Goal: Task Accomplishment & Management: Use online tool/utility

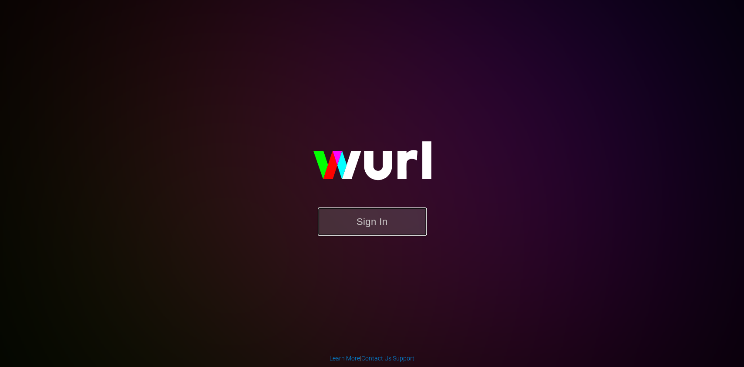
click at [383, 210] on button "Sign In" at bounding box center [372, 221] width 109 height 28
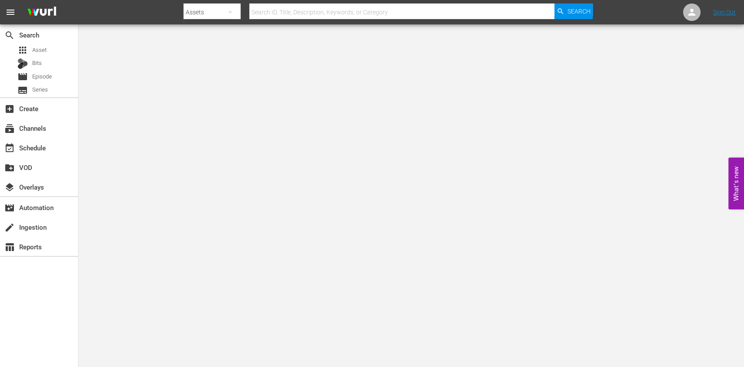
click at [333, 12] on input "text" at bounding box center [401, 12] width 305 height 21
type input "moscati"
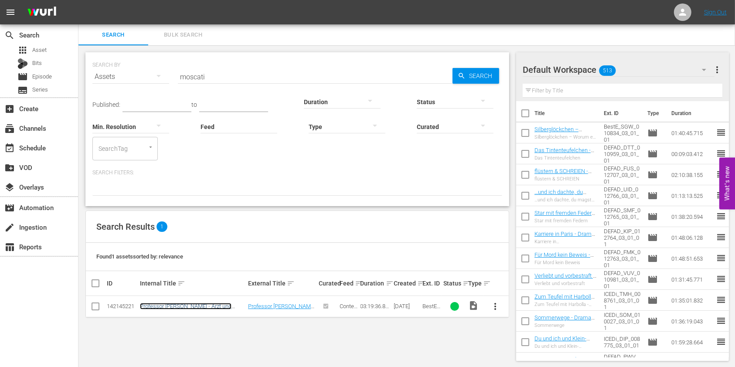
click at [225, 305] on link "Professor [PERSON_NAME] - Arzt und Engel der Armen - Drama" at bounding box center [186, 309] width 92 height 13
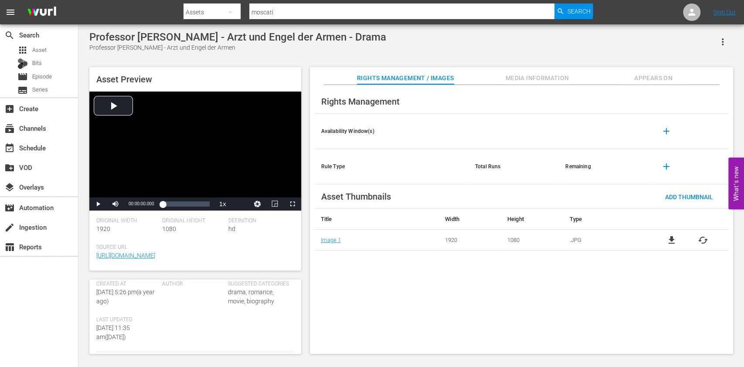
scroll to position [289, 0]
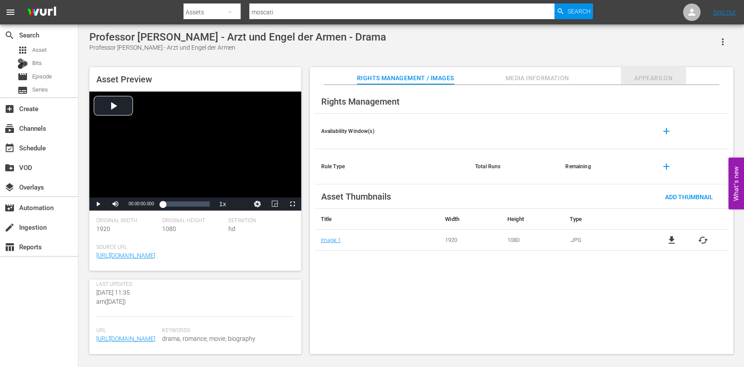
click at [649, 78] on span "Appears On" at bounding box center [653, 78] width 65 height 11
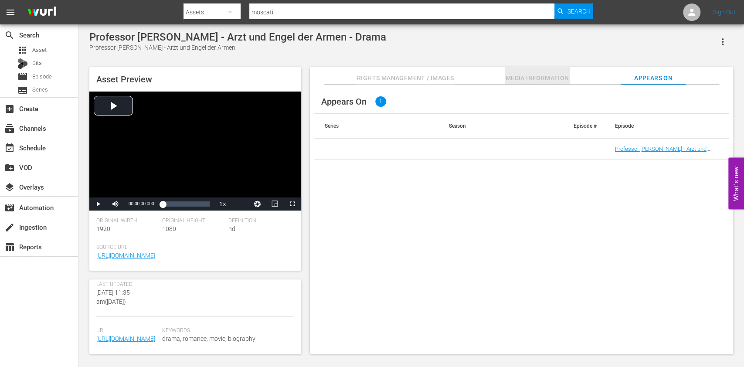
click at [540, 73] on span "Media Information" at bounding box center [537, 78] width 65 height 11
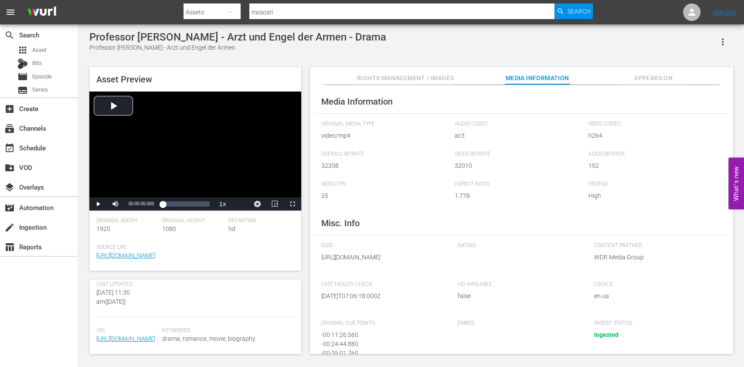
scroll to position [101, 0]
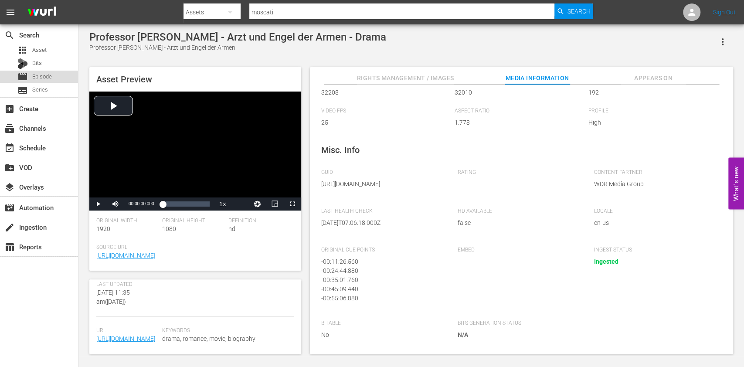
click at [64, 76] on div "movie Episode" at bounding box center [39, 77] width 78 height 12
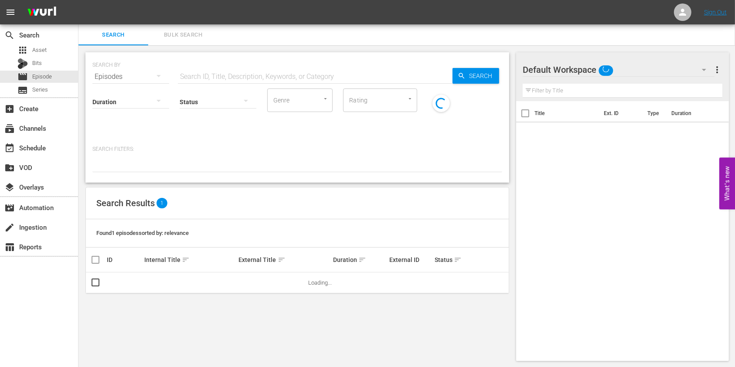
click at [197, 75] on input "text" at bounding box center [315, 76] width 275 height 21
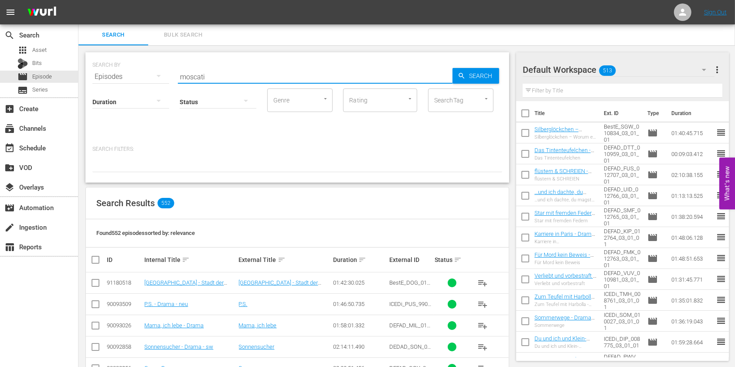
type input "moscati"
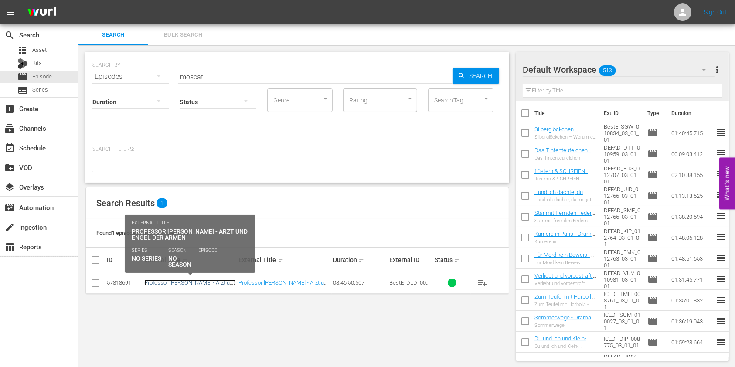
click at [160, 282] on link "Professor [PERSON_NAME] - Arzt und Engel der Armen - Drama" at bounding box center [190, 285] width 92 height 13
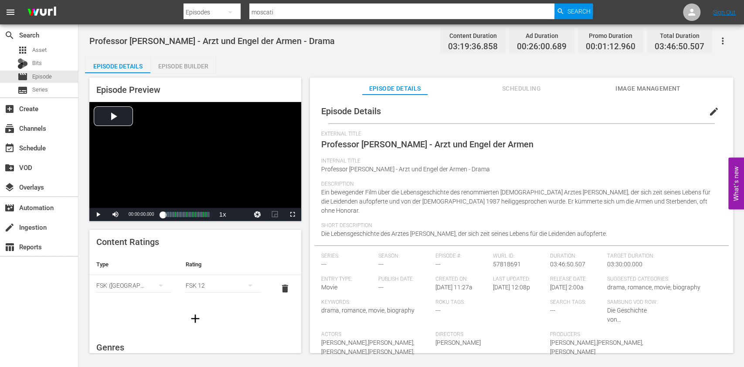
scroll to position [68, 0]
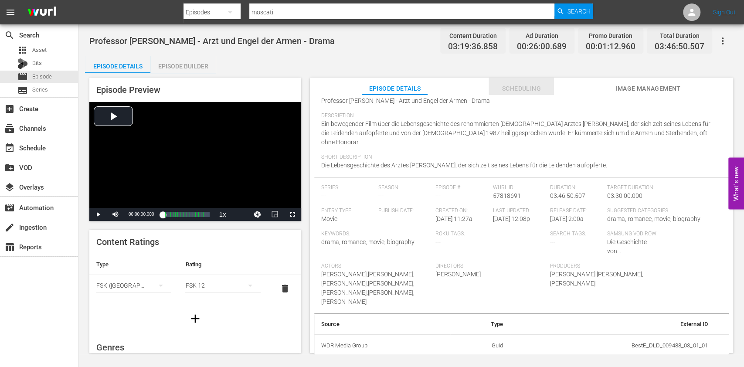
drag, startPoint x: 536, startPoint y: 77, endPoint x: 531, endPoint y: 85, distance: 9.3
click at [531, 85] on button "Scheduling" at bounding box center [520, 86] width 65 height 17
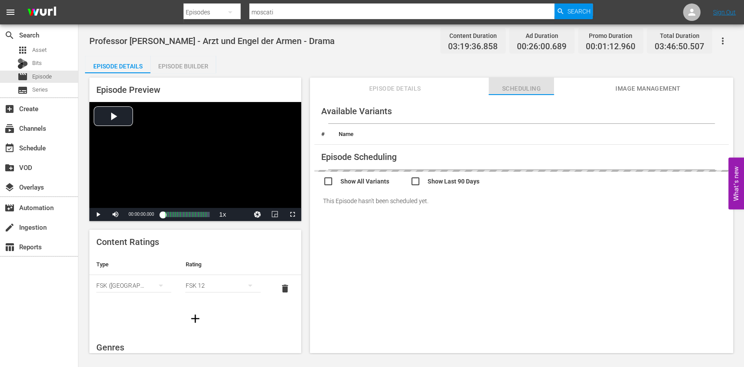
click at [531, 85] on span "Scheduling" at bounding box center [520, 88] width 65 height 11
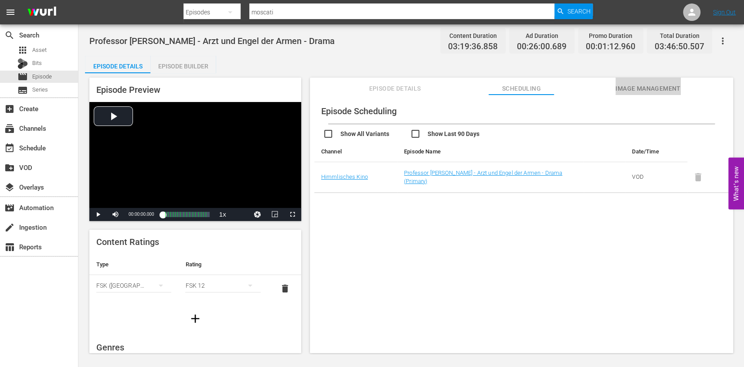
click at [645, 92] on span "Image Management" at bounding box center [647, 88] width 65 height 11
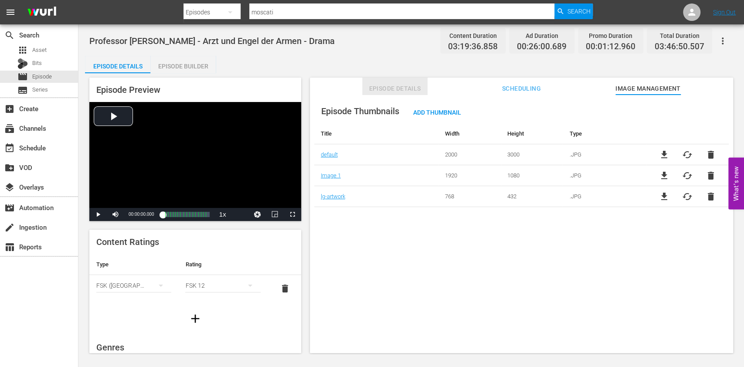
click at [369, 92] on span "Episode Details" at bounding box center [394, 88] width 65 height 11
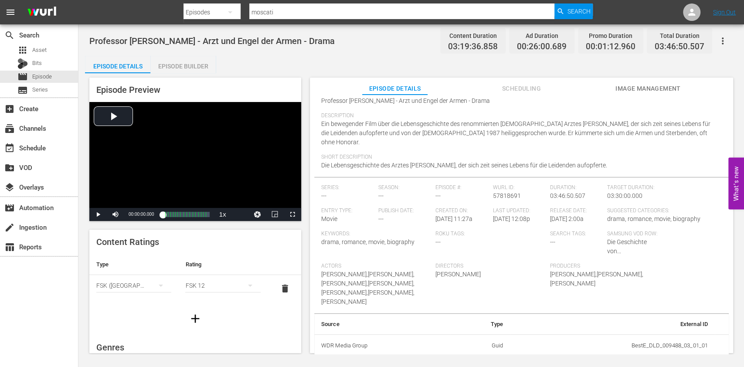
scroll to position [0, 0]
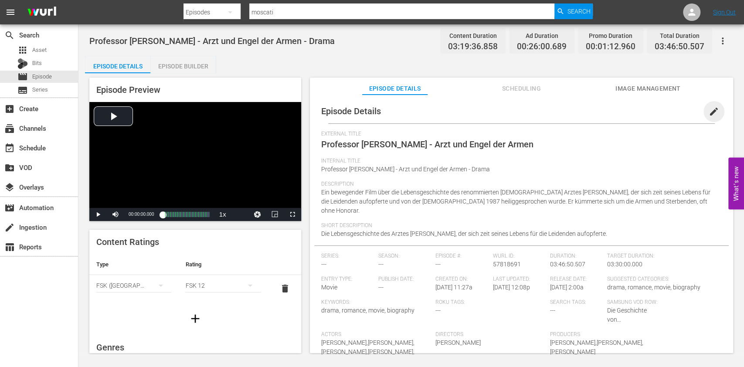
click at [709, 107] on span "edit" at bounding box center [714, 111] width 10 height 10
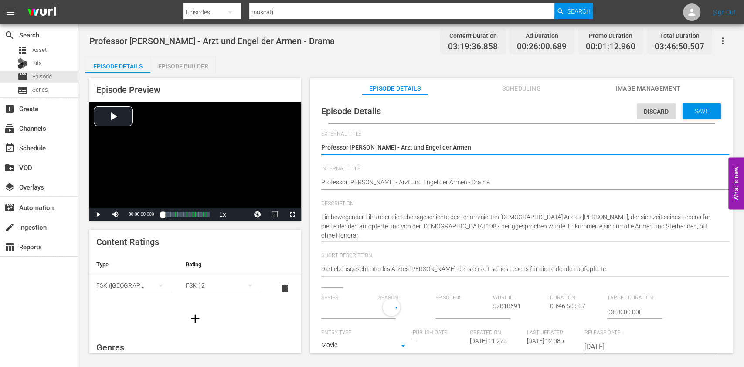
type input "No Series"
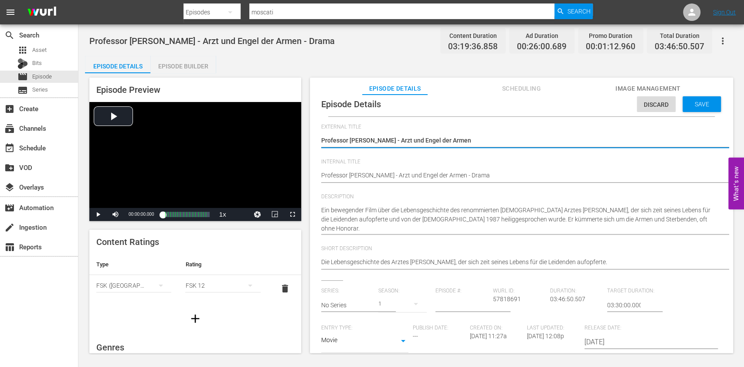
scroll to position [6, 0]
click at [654, 105] on span "Discard" at bounding box center [656, 105] width 39 height 7
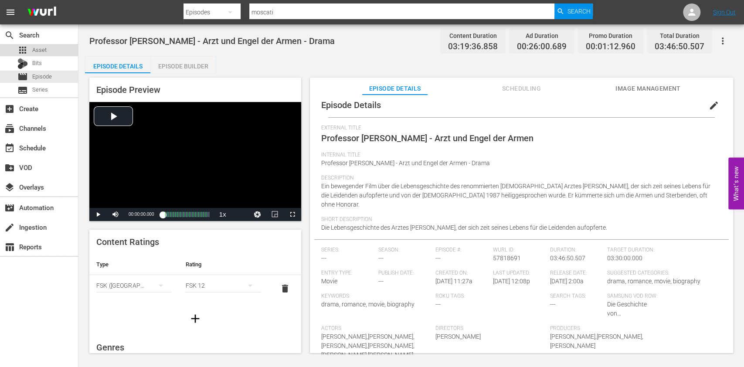
click at [58, 53] on div "apps Asset" at bounding box center [39, 50] width 78 height 12
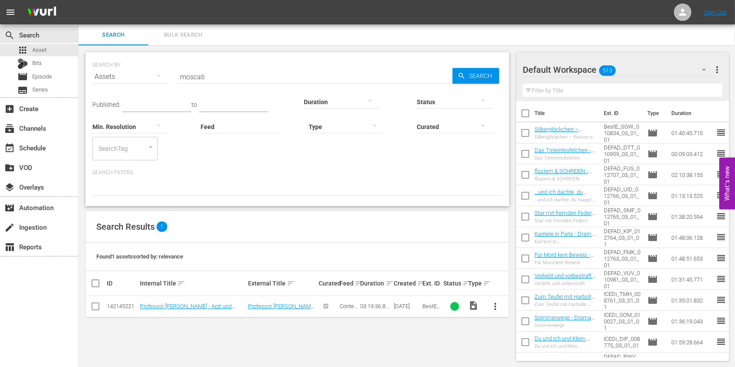
click at [195, 299] on td "Professor [PERSON_NAME] - Arzt und Engel der Armen - Drama" at bounding box center [193, 306] width 108 height 21
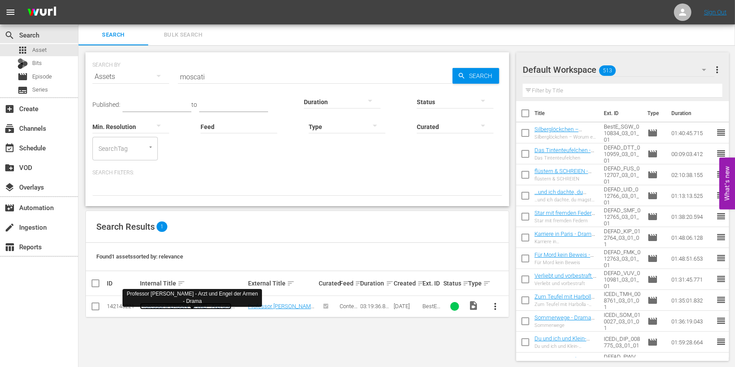
click at [202, 303] on link "Professor [PERSON_NAME] - Arzt und Engel der Armen - Drama" at bounding box center [186, 309] width 92 height 13
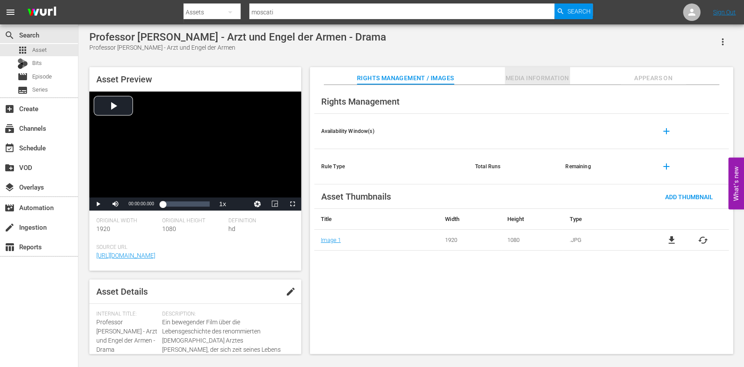
click at [531, 72] on button "Media Information" at bounding box center [537, 75] width 65 height 17
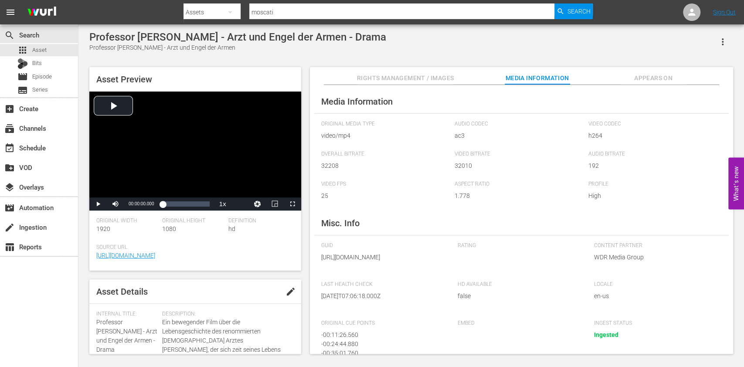
click at [453, 76] on span "Rights Management / Images" at bounding box center [405, 78] width 97 height 11
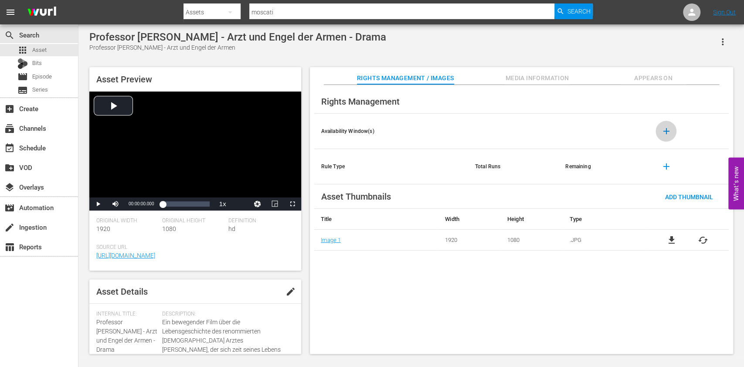
click at [670, 133] on span "add" at bounding box center [666, 131] width 10 height 10
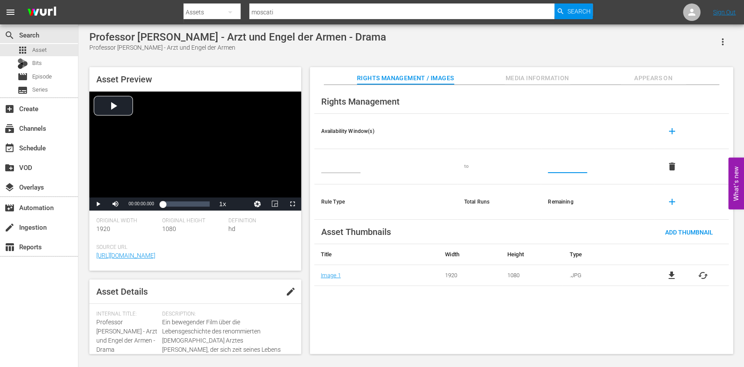
click at [565, 172] on input "text" at bounding box center [567, 166] width 39 height 13
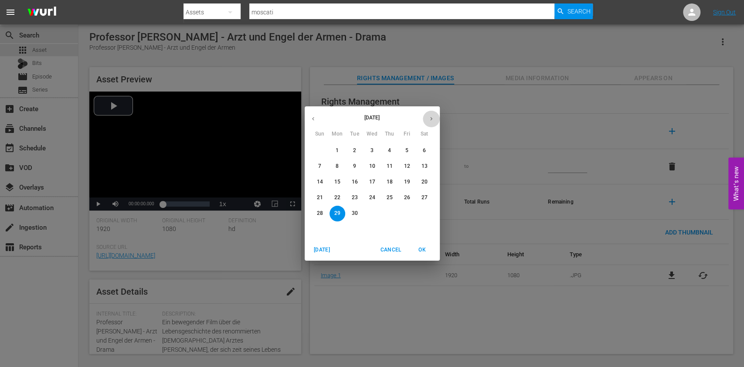
click at [429, 122] on button "button" at bounding box center [431, 118] width 17 height 17
click at [371, 214] on p "31" at bounding box center [372, 213] width 6 height 7
type input "[DATE]"
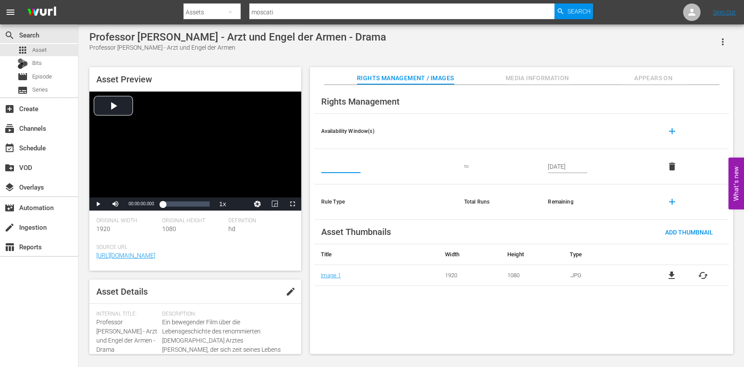
click at [349, 173] on input "text" at bounding box center [340, 166] width 39 height 13
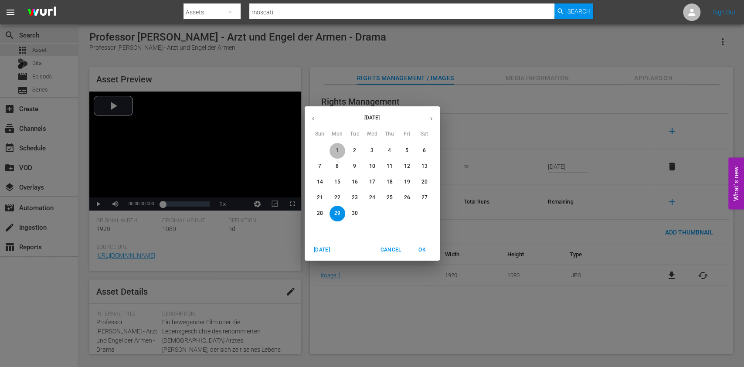
click at [330, 151] on span "1" at bounding box center [337, 150] width 16 height 7
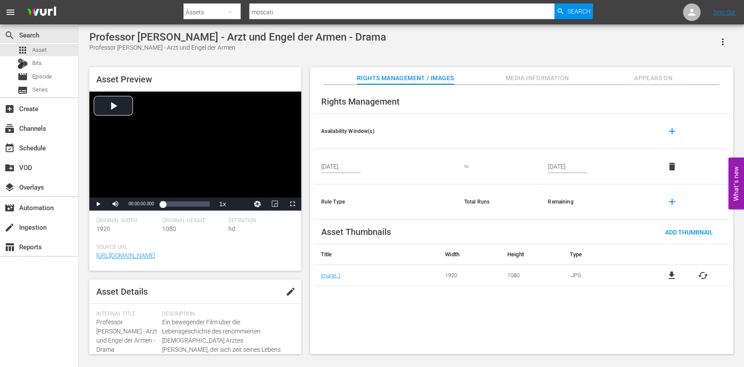
click at [706, 112] on div "Rights Management" at bounding box center [521, 101] width 414 height 24
click at [331, 171] on input "[DATE]" at bounding box center [340, 166] width 39 height 13
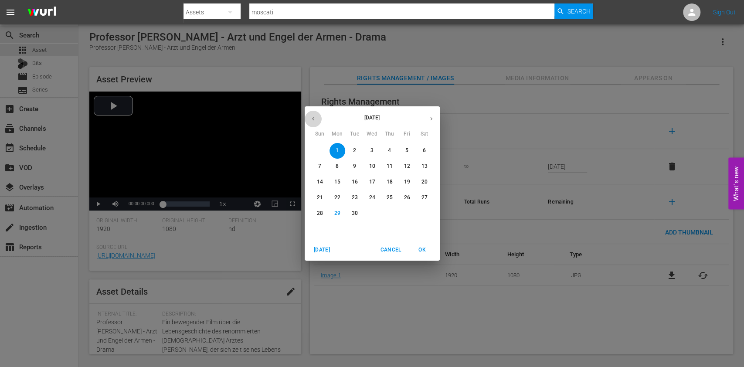
click at [321, 120] on button "button" at bounding box center [313, 118] width 17 height 17
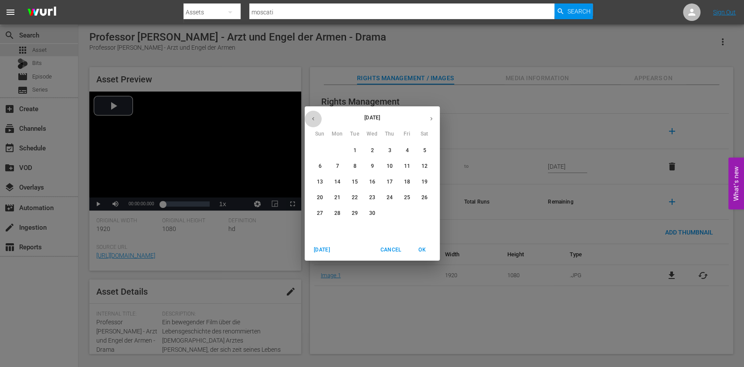
click at [321, 120] on button "button" at bounding box center [313, 118] width 17 height 17
click at [373, 150] on p "1" at bounding box center [371, 150] width 3 height 7
type input "[DATE]"
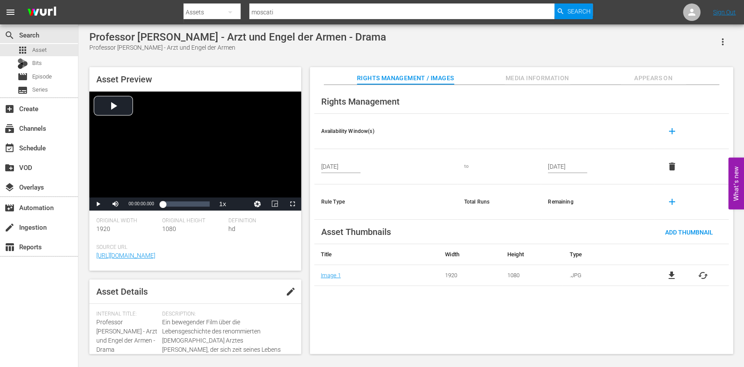
click at [724, 36] on button "button" at bounding box center [722, 41] width 21 height 21
click at [481, 66] on div "Asset Preview Video Player is loading. Play Video Play Mute Current Time 00:00:…" at bounding box center [411, 206] width 652 height 287
click at [63, 81] on div "movie Episode" at bounding box center [39, 77] width 78 height 12
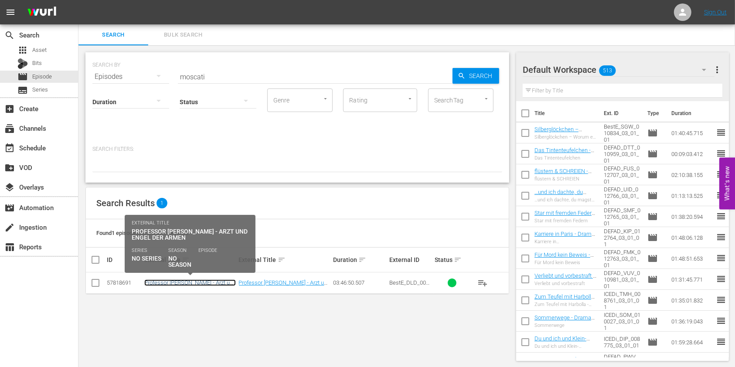
click at [215, 280] on link "Professor [PERSON_NAME] - Arzt und Engel der Armen - Drama" at bounding box center [190, 285] width 92 height 13
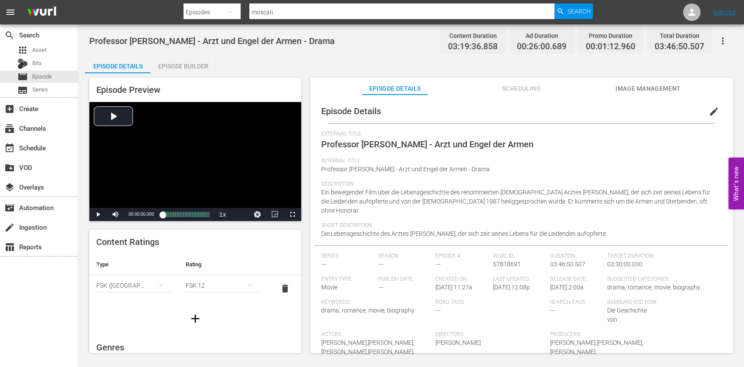
click at [733, 27] on div "Professor [PERSON_NAME] - Arzt und Engel der Armen - Drama Content Duration 03:…" at bounding box center [410, 189] width 665 height 330
click at [720, 48] on button "button" at bounding box center [722, 41] width 21 height 21
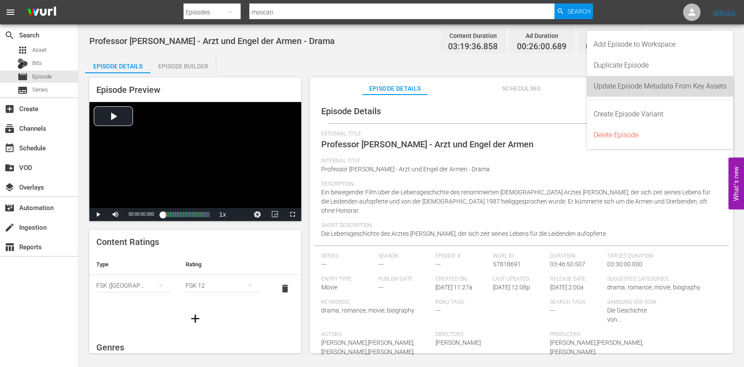
click at [619, 76] on div "Update Episode Metadata From Key Assets" at bounding box center [660, 86] width 133 height 21
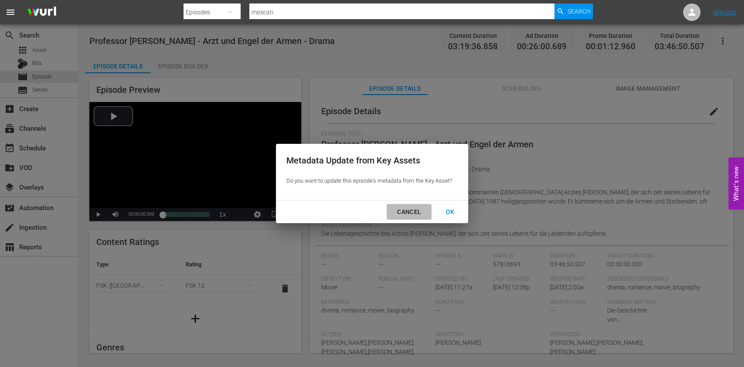
click at [421, 208] on div "Cancel" at bounding box center [409, 212] width 38 height 11
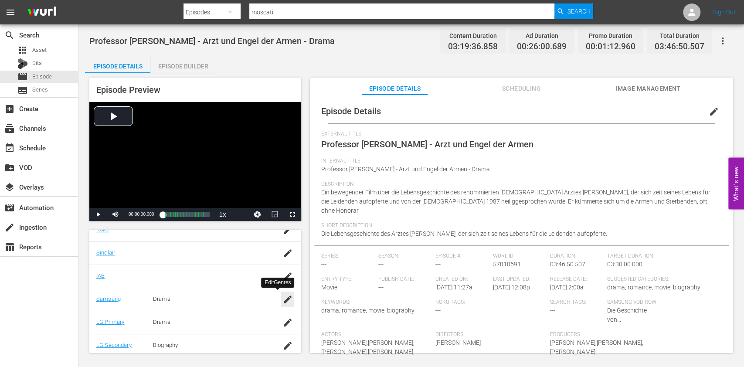
scroll to position [188, 0]
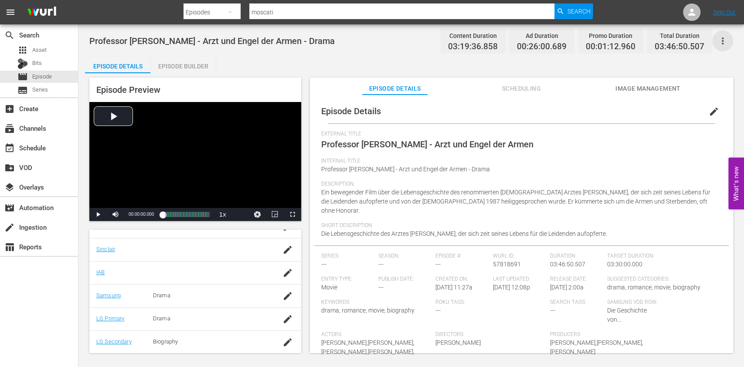
click at [722, 40] on icon "button" at bounding box center [722, 41] width 10 height 10
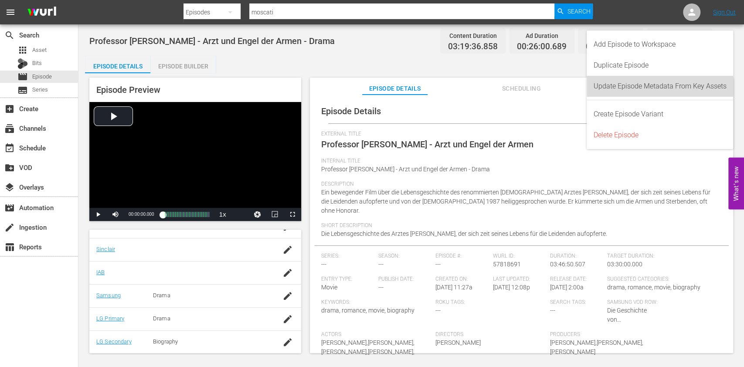
click at [644, 84] on div "Update Episode Metadata From Key Assets" at bounding box center [660, 86] width 133 height 21
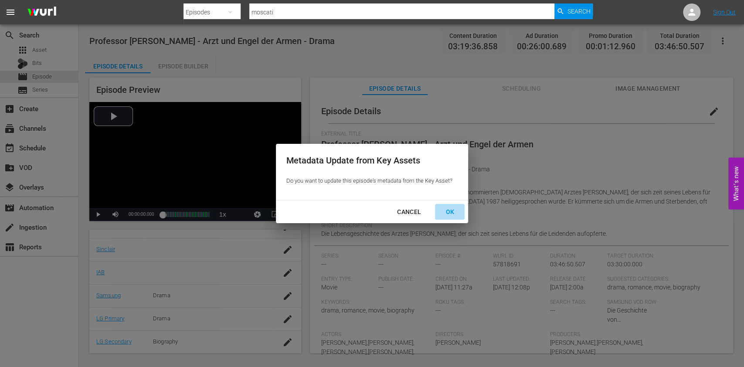
click at [439, 218] on button "OK" at bounding box center [450, 212] width 30 height 16
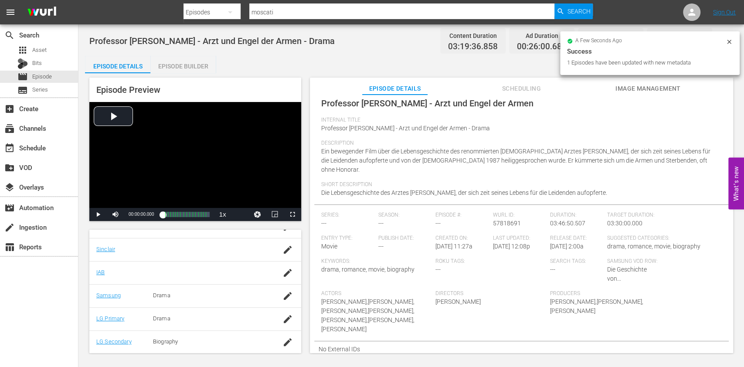
scroll to position [0, 0]
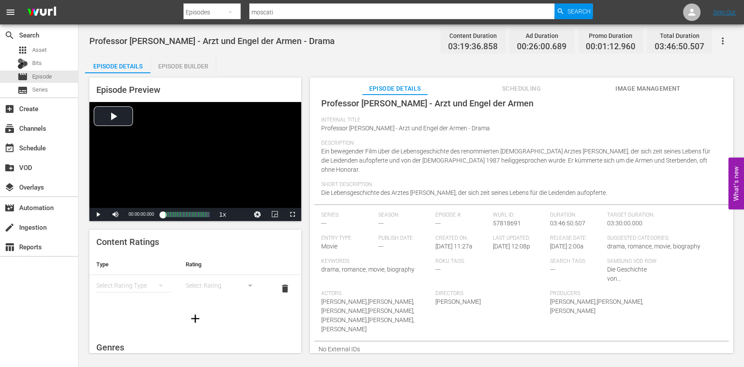
drag, startPoint x: 439, startPoint y: 218, endPoint x: 365, endPoint y: 199, distance: 76.4
click at [365, 199] on div "Short Description Die Lebensgeschichte des Arztes [PERSON_NAME], der sich zeit …" at bounding box center [521, 192] width 400 height 23
click at [150, 281] on button "simple table" at bounding box center [160, 285] width 21 height 21
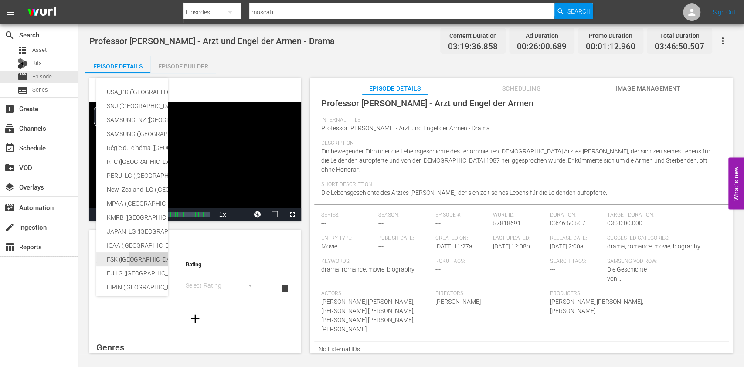
click at [142, 255] on div "FSK ([GEOGRAPHIC_DATA])" at bounding box center [214, 259] width 214 height 14
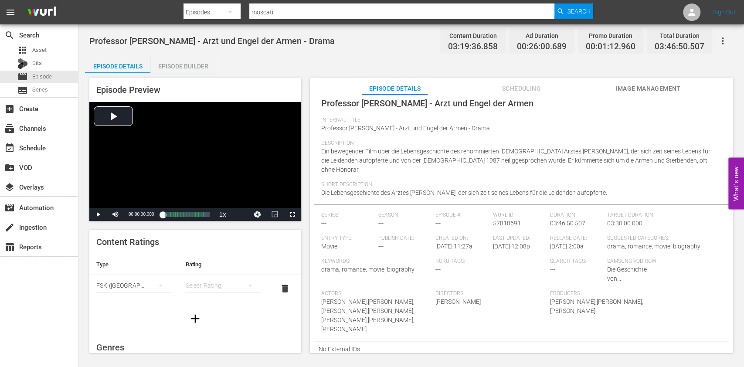
click at [195, 272] on th "Rating" at bounding box center [222, 264] width 89 height 21
click at [201, 285] on div "simple table" at bounding box center [222, 285] width 75 height 24
click at [213, 315] on div "FSK 12" at bounding box center [217, 317] width 51 height 14
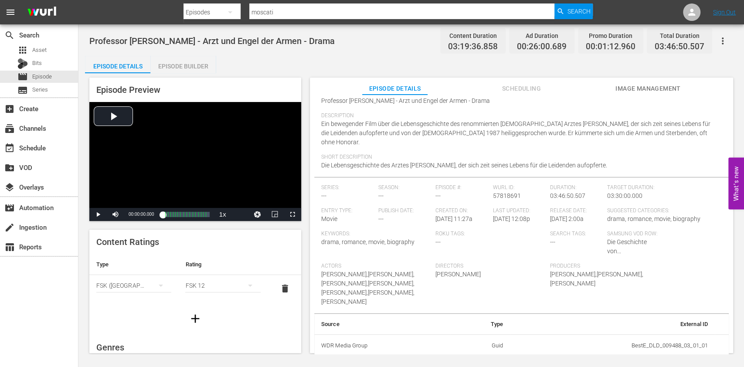
click at [347, 258] on div "Keywords: drama, romance, movie, biography" at bounding box center [378, 247] width 115 height 32
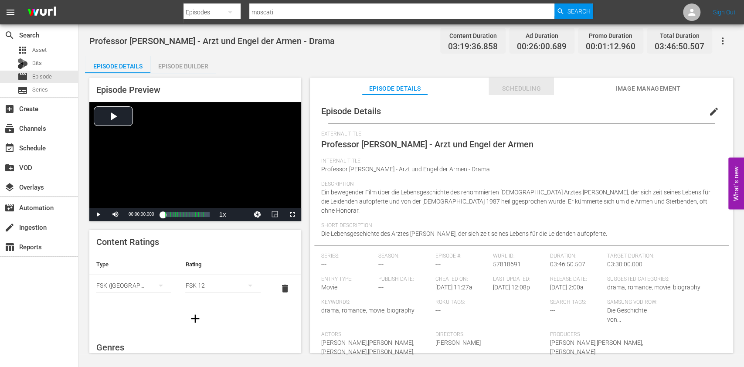
click at [533, 86] on span "Scheduling" at bounding box center [520, 88] width 65 height 11
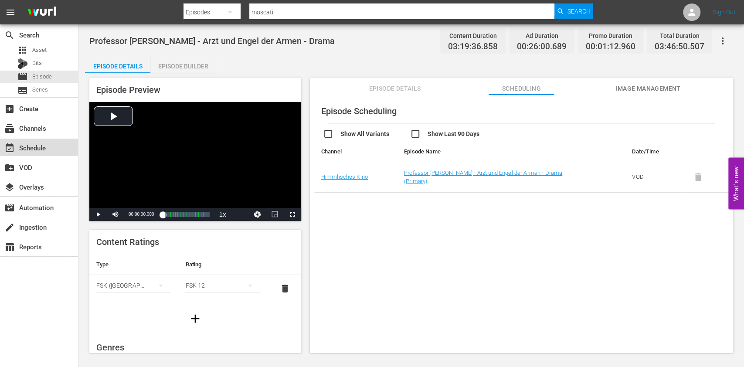
click at [44, 153] on div "event_available Schedule" at bounding box center [39, 147] width 78 height 17
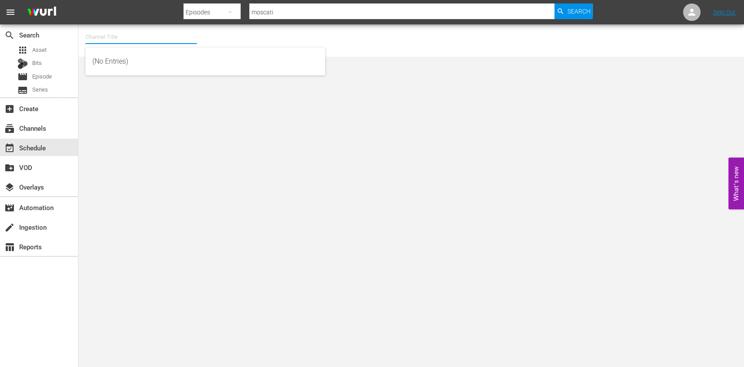
click at [147, 37] on input "text" at bounding box center [141, 37] width 112 height 21
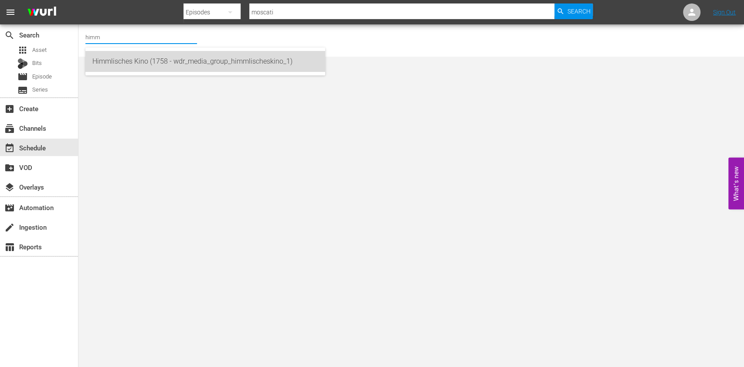
click at [142, 60] on div "Himmlisches Kino (1758 - wdr_media_group_himmlischeskino_1)" at bounding box center [205, 61] width 226 height 21
type input "Himmlisches Kino (1758 - wdr_media_group_himmlischeskino_1)"
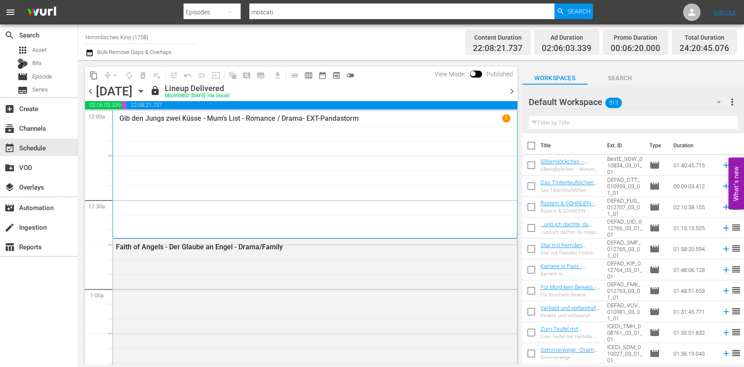
drag, startPoint x: 246, startPoint y: 93, endPoint x: 240, endPoint y: 91, distance: 6.3
click at [148, 91] on div "[DATE] [DATE]" at bounding box center [122, 91] width 52 height 14
click at [142, 91] on icon "button" at bounding box center [141, 91] width 4 height 2
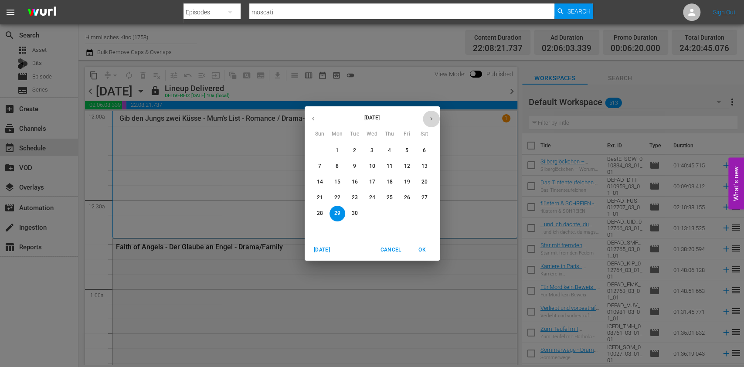
click at [432, 117] on icon "button" at bounding box center [431, 118] width 7 height 7
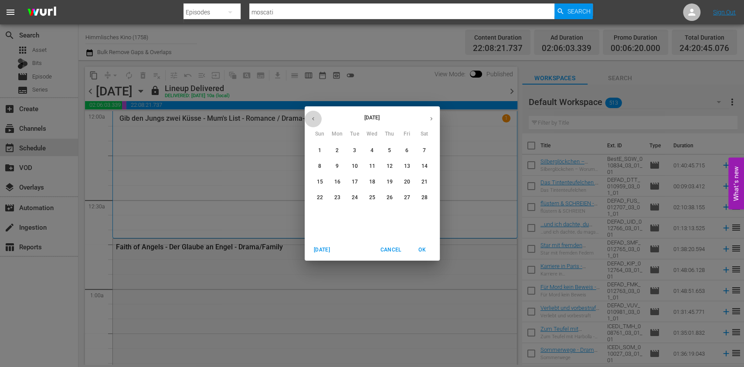
click at [308, 126] on button "button" at bounding box center [313, 118] width 17 height 17
click at [346, 168] on div "6" at bounding box center [354, 167] width 17 height 16
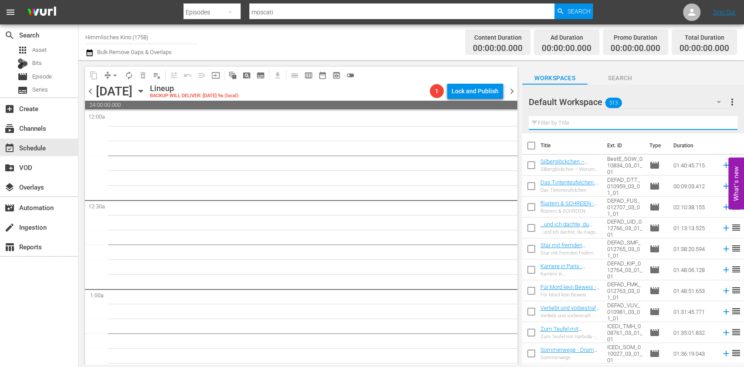
click at [591, 126] on input "text" at bounding box center [633, 123] width 209 height 14
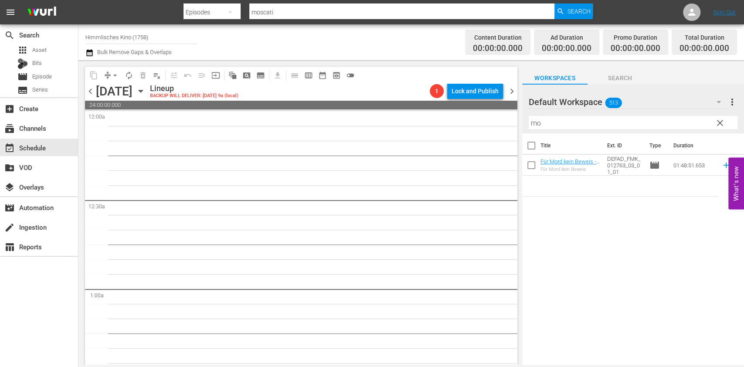
click at [623, 104] on div "Default Workspace 513" at bounding box center [629, 102] width 200 height 24
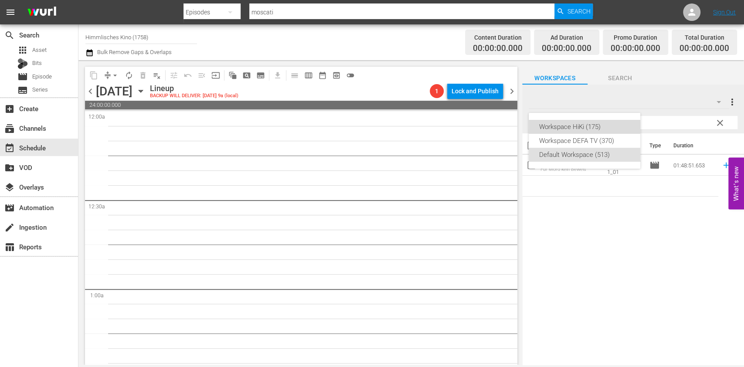
click at [560, 133] on div "Workspace HiKi (175)" at bounding box center [584, 127] width 91 height 14
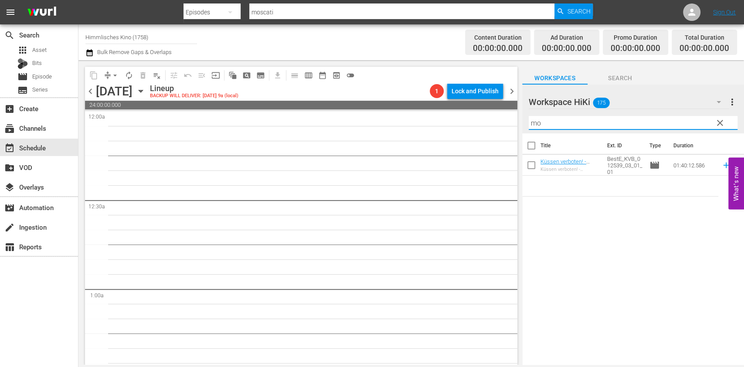
click at [554, 128] on input "mo" at bounding box center [633, 123] width 209 height 14
type input "mosc"
click at [511, 92] on span "chevron_right" at bounding box center [511, 91] width 11 height 11
click at [91, 90] on span "chevron_left" at bounding box center [90, 91] width 11 height 11
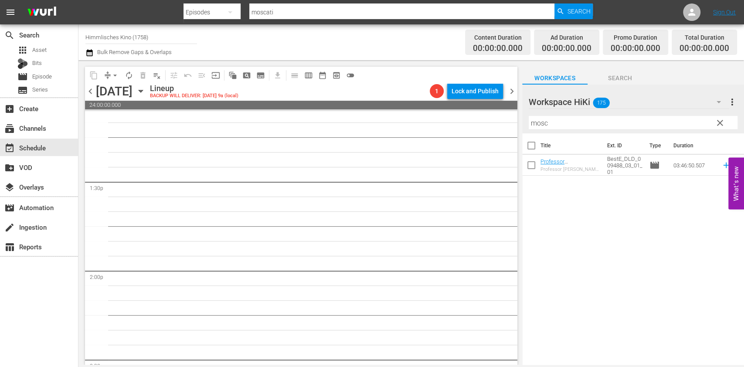
scroll to position [2429, 0]
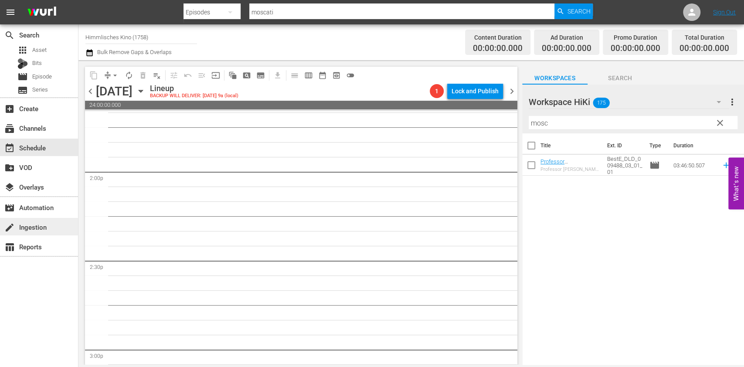
click at [39, 230] on div "create Ingestion" at bounding box center [24, 226] width 49 height 8
